Goal: Task Accomplishment & Management: Use online tool/utility

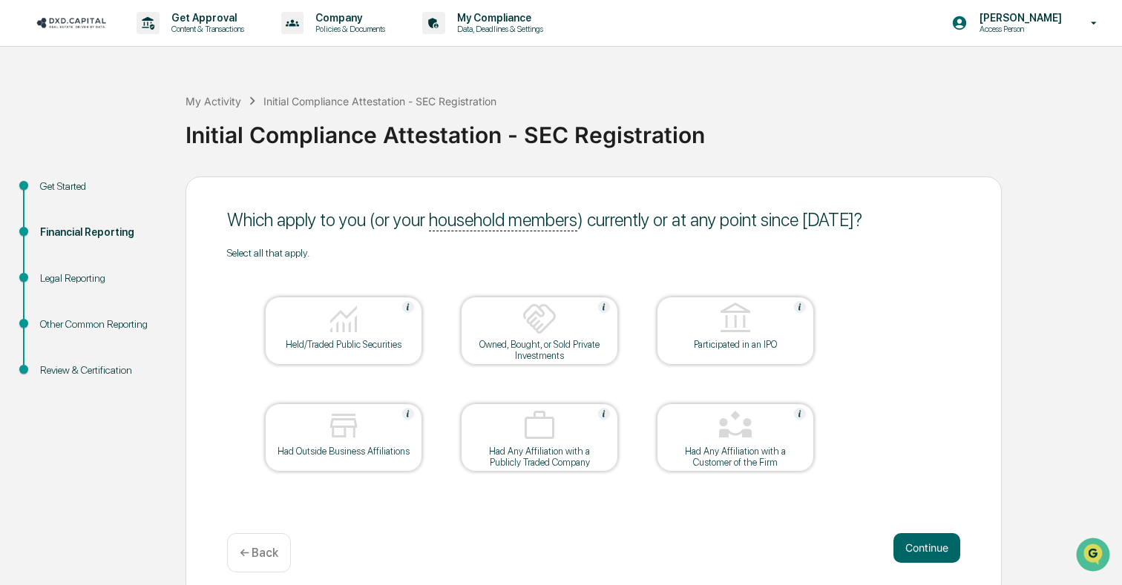
drag, startPoint x: 599, startPoint y: 86, endPoint x: 1121, endPoint y: -22, distance: 533.5
click at [1121, 0] on html "Get Approval Content & Transactions Company Policies & Documents My Compliance …" at bounding box center [561, 292] width 1122 height 585
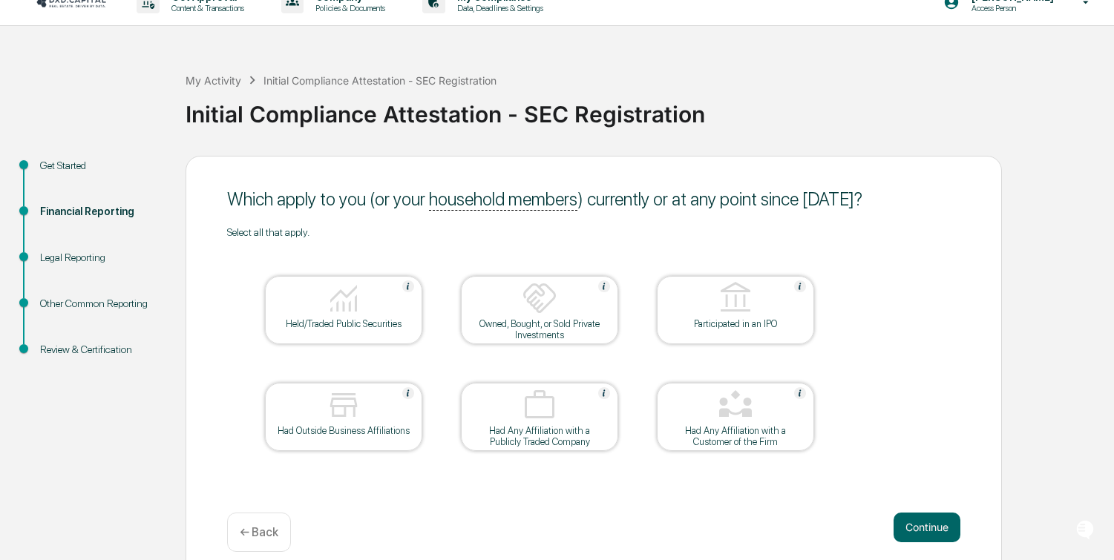
scroll to position [38, 0]
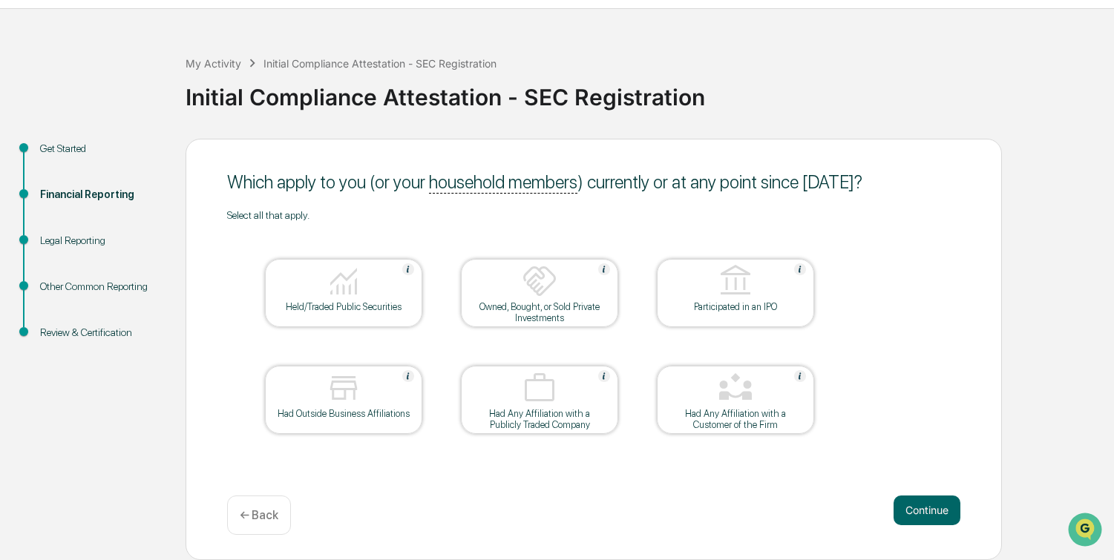
click at [361, 295] on div at bounding box center [343, 282] width 148 height 38
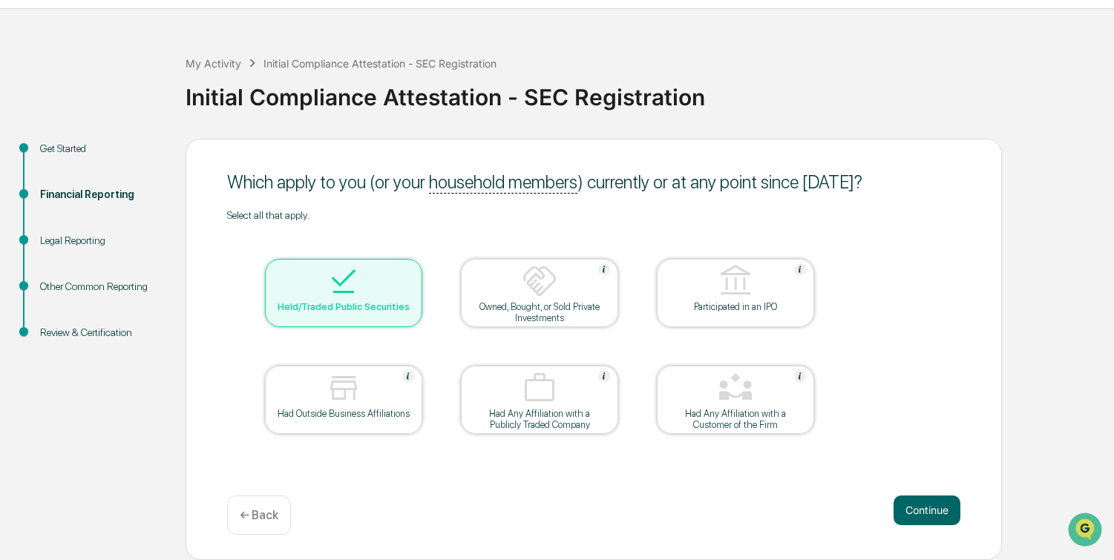
click at [363, 396] on div at bounding box center [343, 389] width 148 height 38
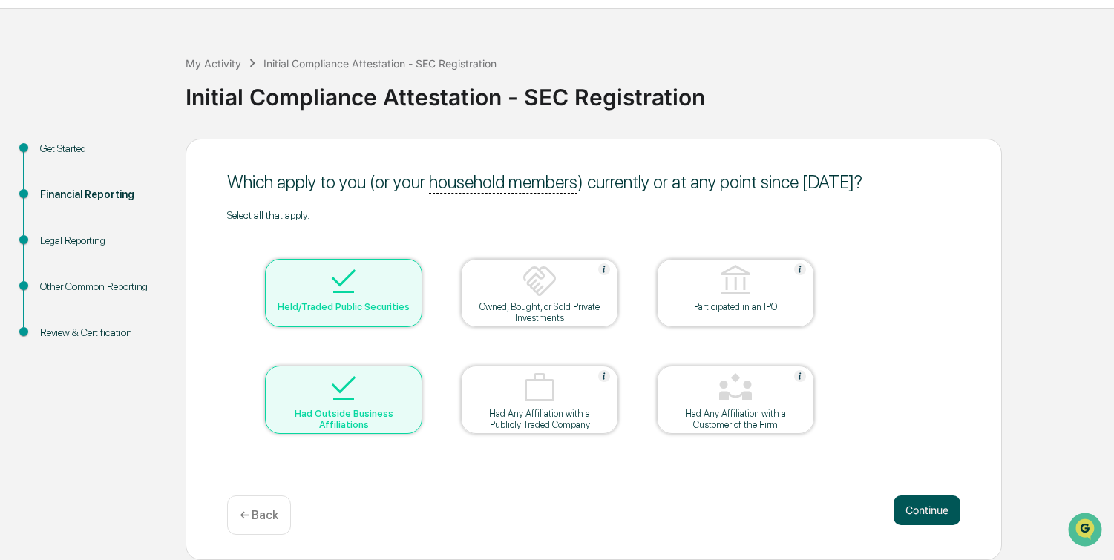
click at [909, 510] on button "Continue" at bounding box center [926, 511] width 67 height 30
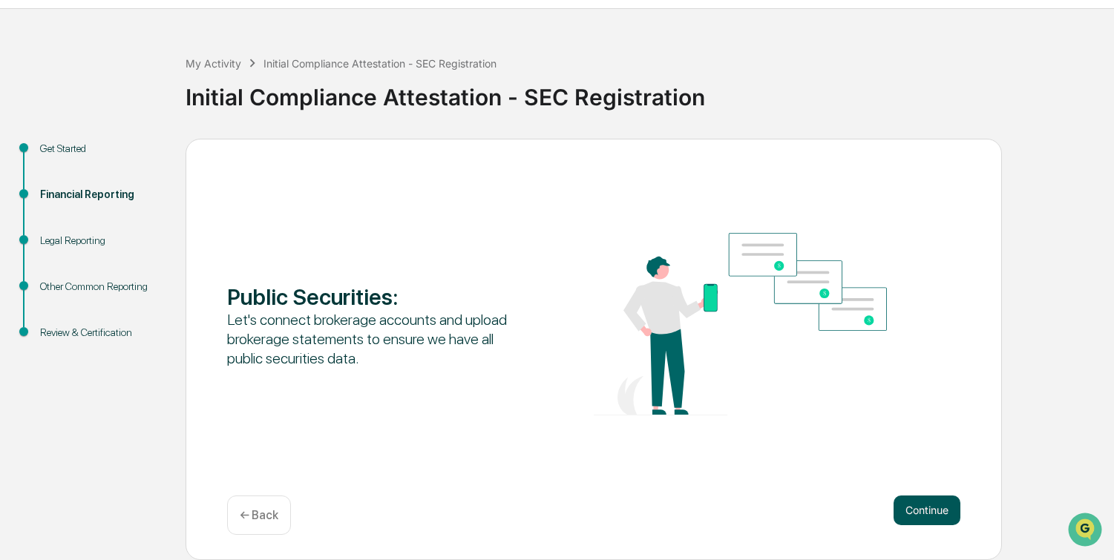
click at [928, 514] on button "Continue" at bounding box center [926, 511] width 67 height 30
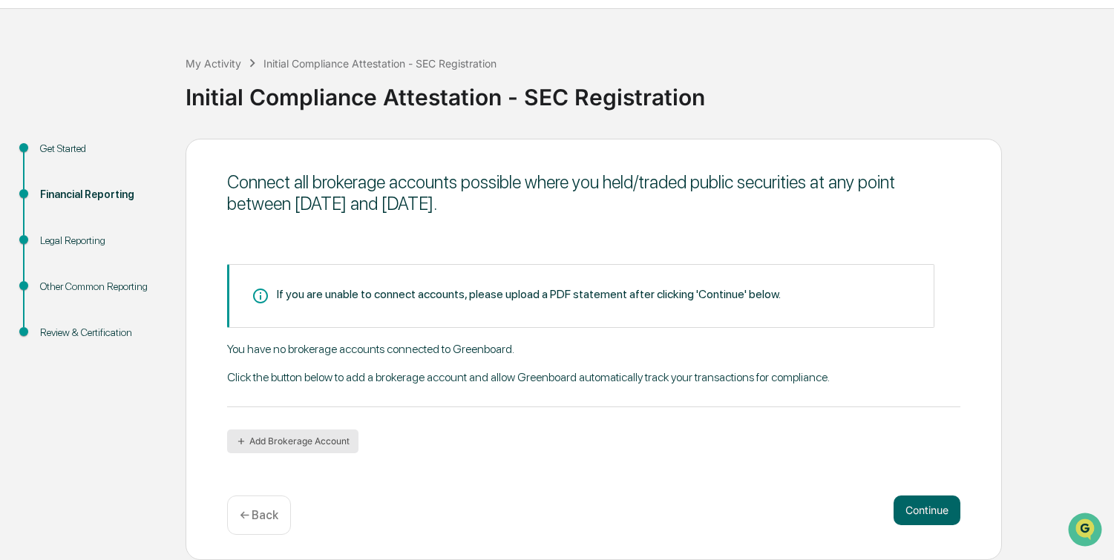
click at [332, 438] on button "Add Brokerage Account" at bounding box center [292, 442] width 131 height 24
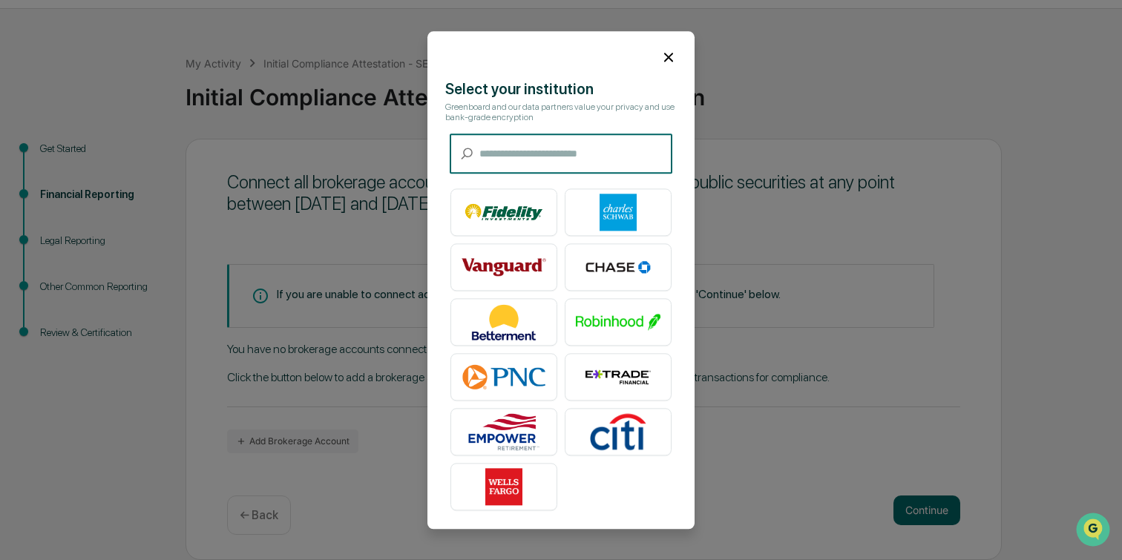
click at [671, 56] on icon at bounding box center [668, 57] width 16 height 16
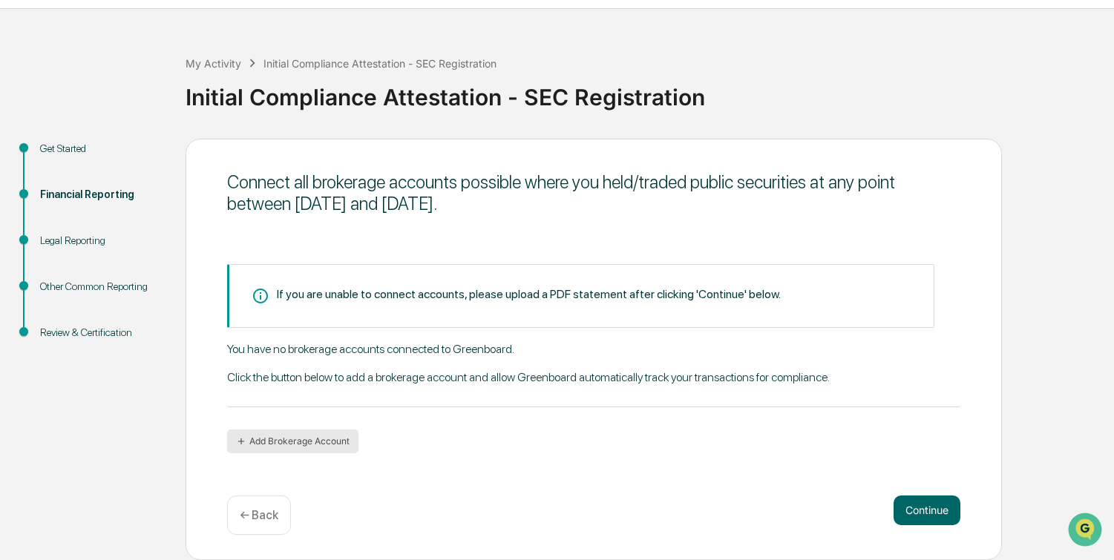
click at [297, 435] on button "Add Brokerage Account" at bounding box center [292, 442] width 131 height 24
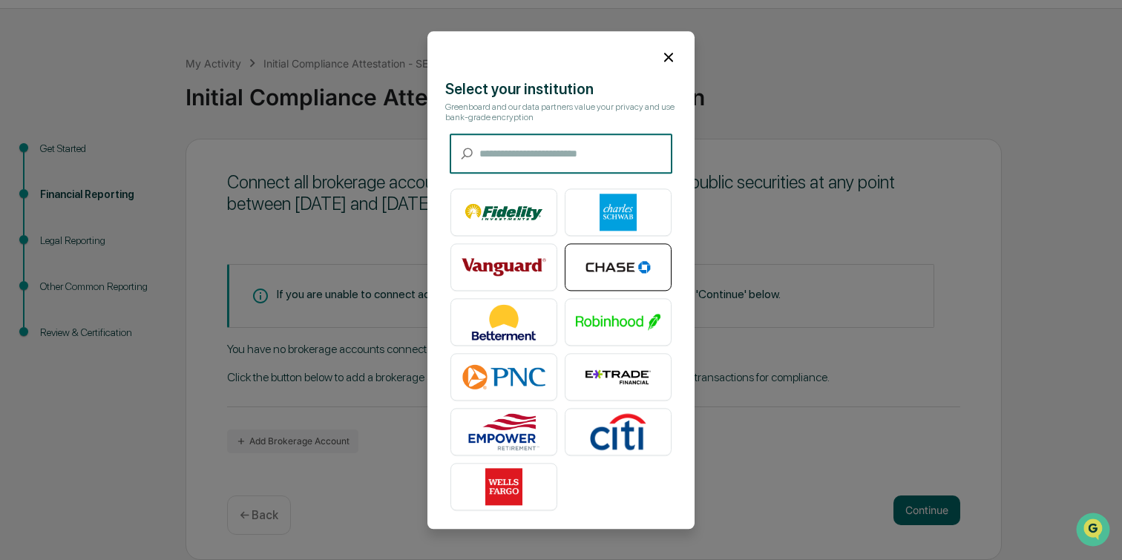
click at [620, 271] on img at bounding box center [618, 267] width 85 height 37
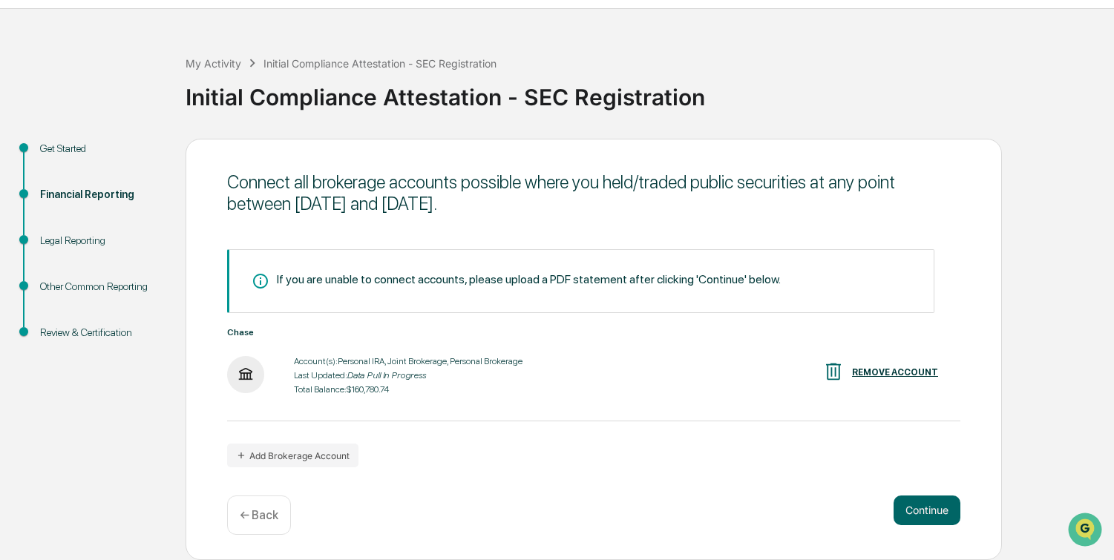
click at [74, 156] on div "Get Started" at bounding box center [101, 149] width 122 height 16
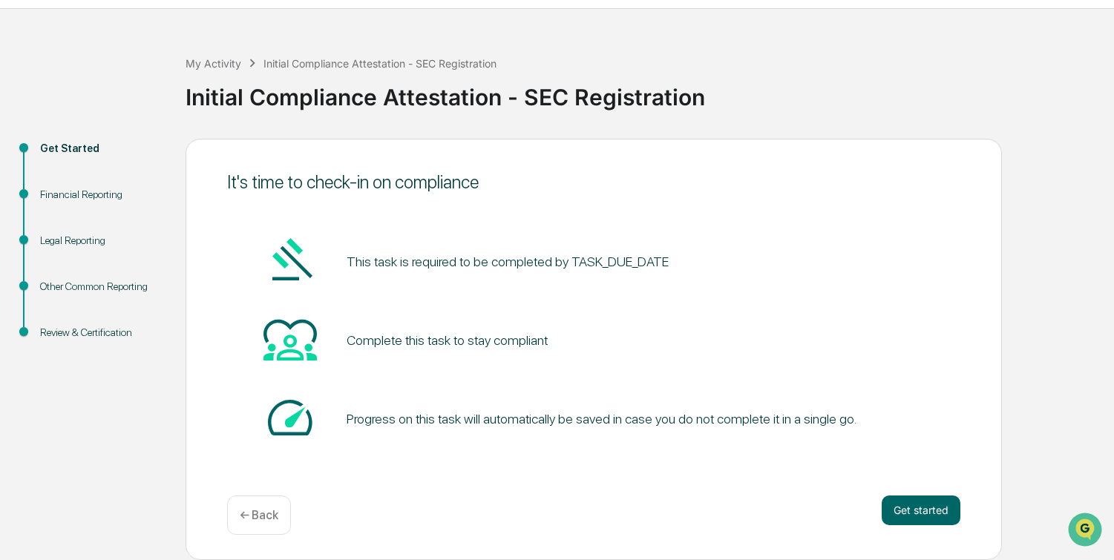
click at [86, 195] on div "Financial Reporting" at bounding box center [101, 195] width 122 height 16
click at [103, 199] on div "Financial Reporting" at bounding box center [101, 195] width 122 height 16
click at [899, 506] on button "Get started" at bounding box center [920, 511] width 79 height 30
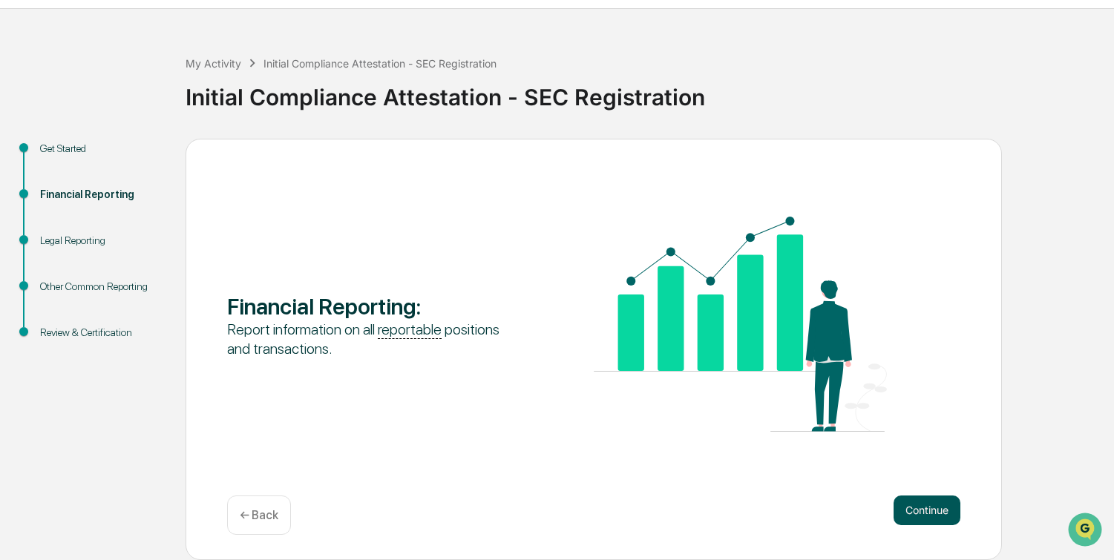
click at [907, 509] on button "Continue" at bounding box center [926, 511] width 67 height 30
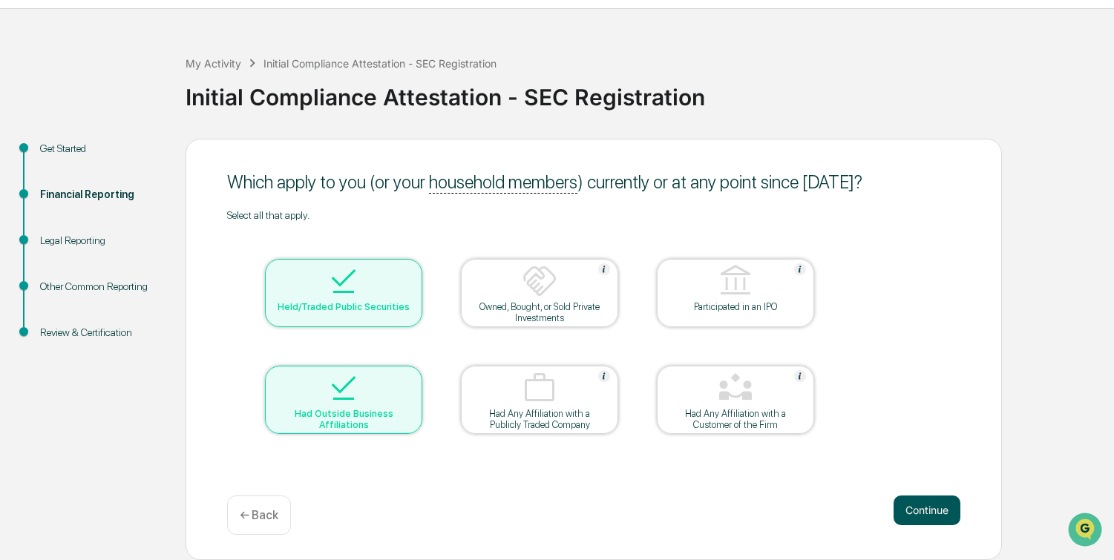
click at [913, 513] on button "Continue" at bounding box center [926, 511] width 67 height 30
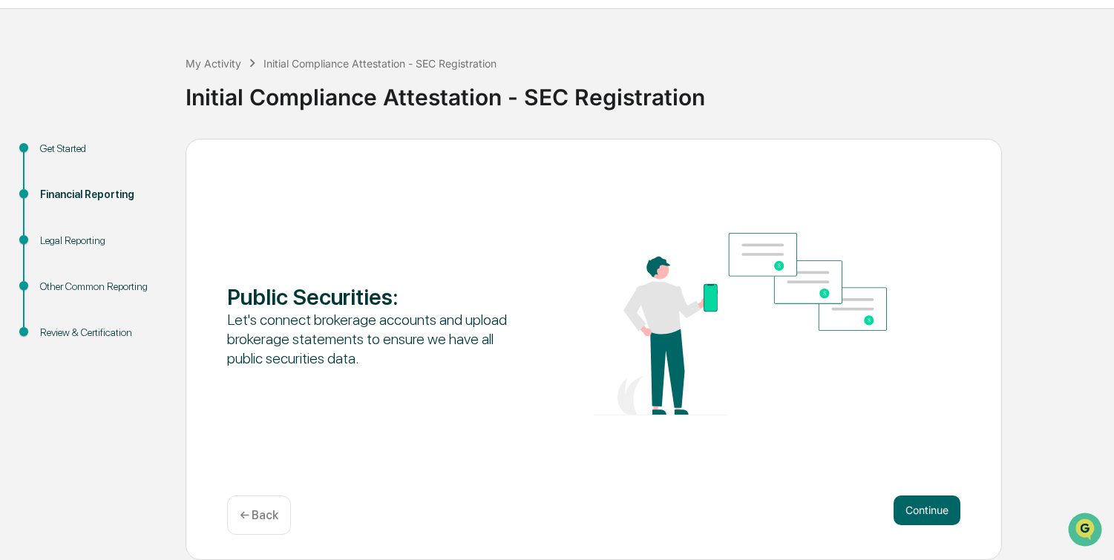
click at [913, 513] on button "Continue" at bounding box center [926, 511] width 67 height 30
